Goal: Navigation & Orientation: Understand site structure

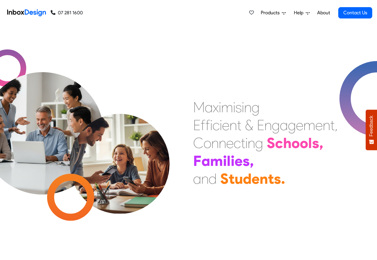
click at [323, 12] on link "About" at bounding box center [323, 13] width 16 height 12
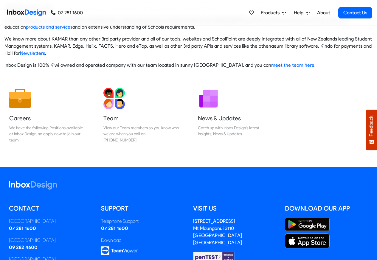
scroll to position [99, 0]
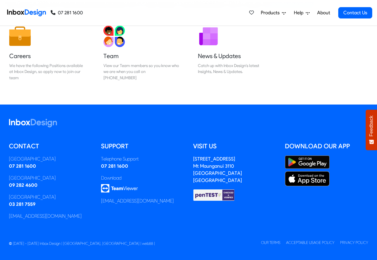
click at [31, 12] on img at bounding box center [26, 13] width 39 height 12
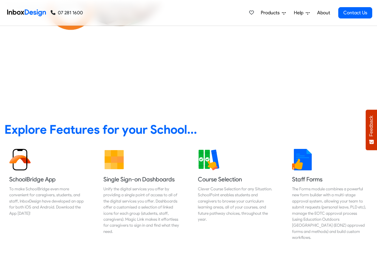
scroll to position [214, 0]
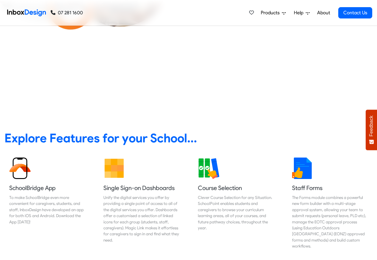
scroll to position [214, 0]
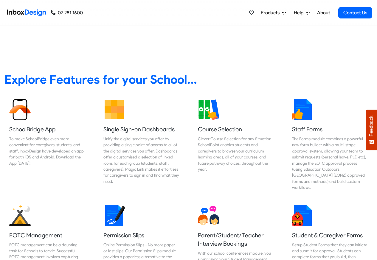
click at [265, 13] on span "Products" at bounding box center [271, 12] width 21 height 7
